Goal: Book appointment/travel/reservation

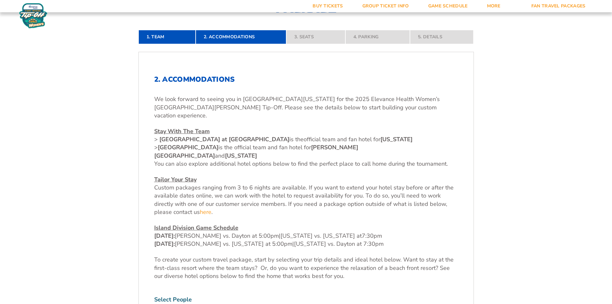
scroll to position [193, 0]
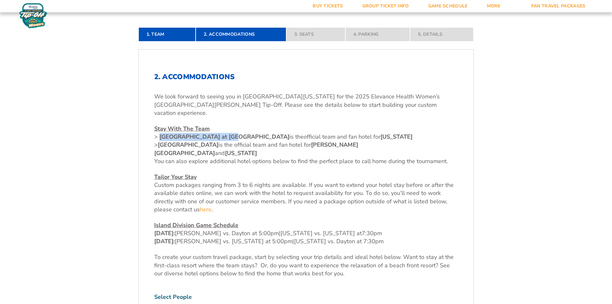
drag, startPoint x: 158, startPoint y: 126, endPoint x: 229, endPoint y: 129, distance: 70.1
click at [229, 129] on p "Stay With The Team > [GEOGRAPHIC_DATA] at [GEOGRAPHIC_DATA] is the official tea…" at bounding box center [306, 145] width 304 height 40
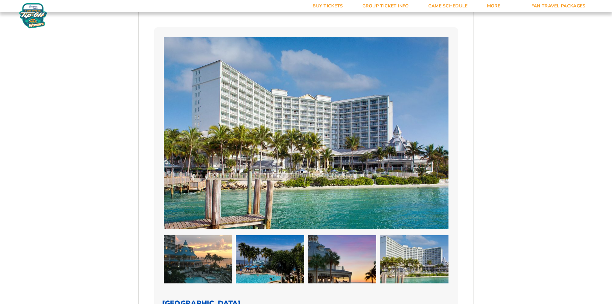
scroll to position [514, 0]
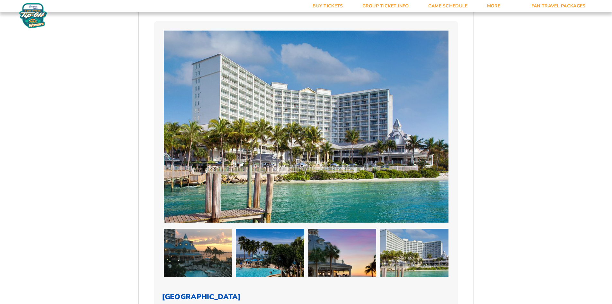
click at [194, 230] on img at bounding box center [198, 253] width 68 height 48
click at [247, 229] on img at bounding box center [270, 253] width 68 height 48
click at [320, 229] on img at bounding box center [342, 253] width 68 height 48
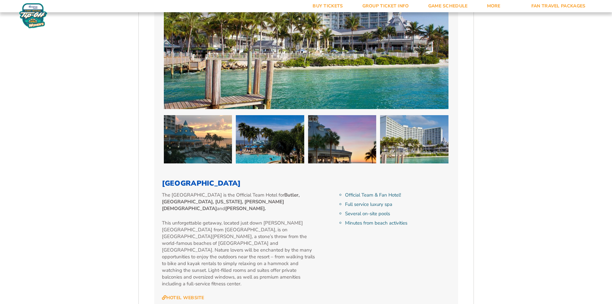
scroll to position [643, 0]
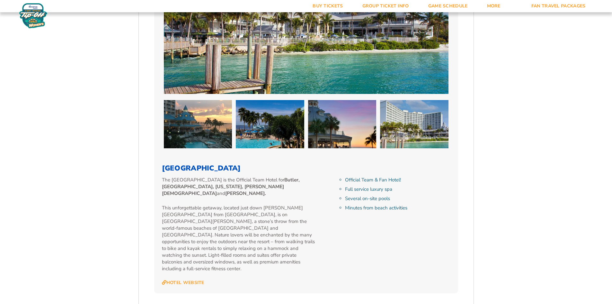
click at [215, 164] on h3 "[GEOGRAPHIC_DATA]" at bounding box center [306, 168] width 289 height 8
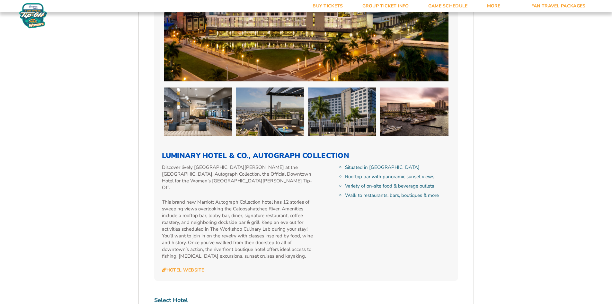
scroll to position [2186, 0]
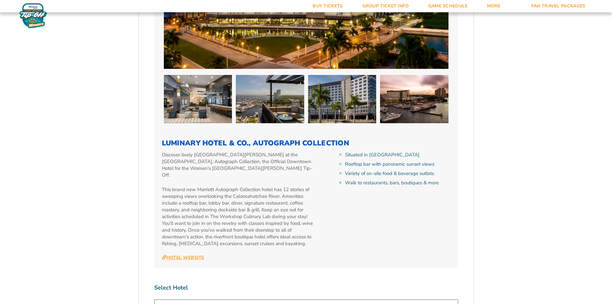
click at [188, 255] on link "Hotel Website" at bounding box center [183, 258] width 42 height 6
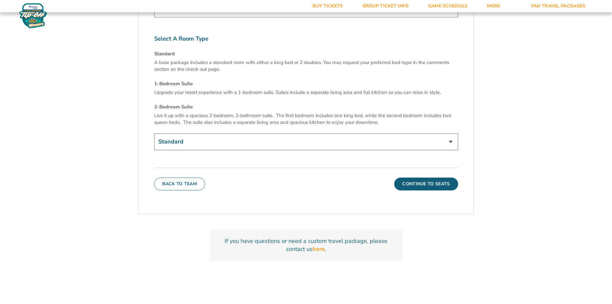
scroll to position [2579, 0]
